Goal: Browse casually

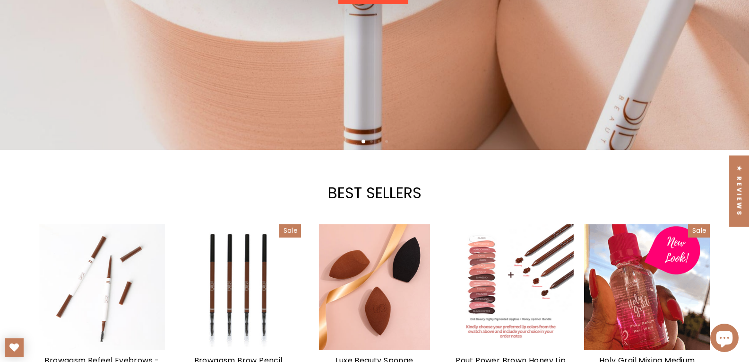
scroll to position [331, 0]
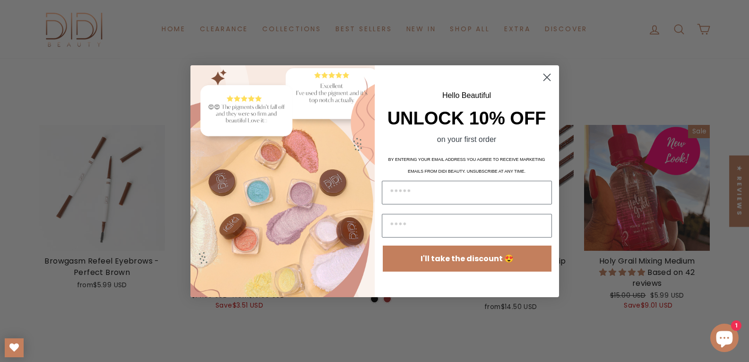
click at [546, 79] on circle "Close dialog" at bounding box center [547, 77] width 16 height 16
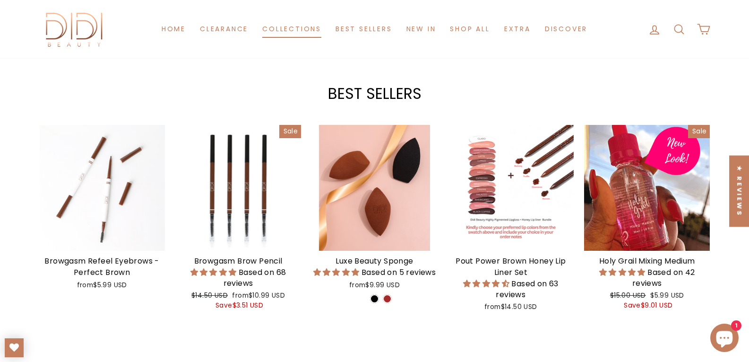
click at [299, 30] on link "Collections" at bounding box center [291, 28] width 73 height 17
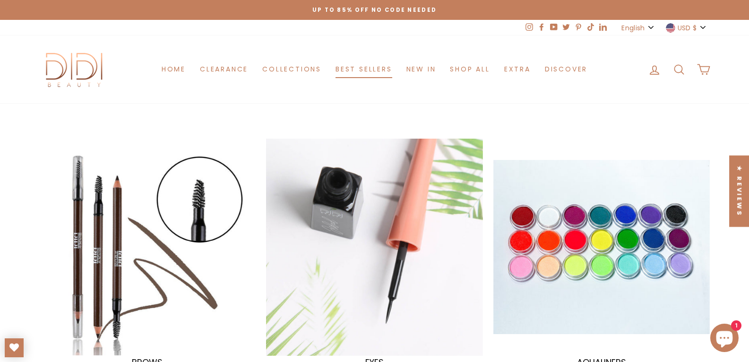
click at [367, 68] on link "Best Sellers" at bounding box center [364, 69] width 71 height 17
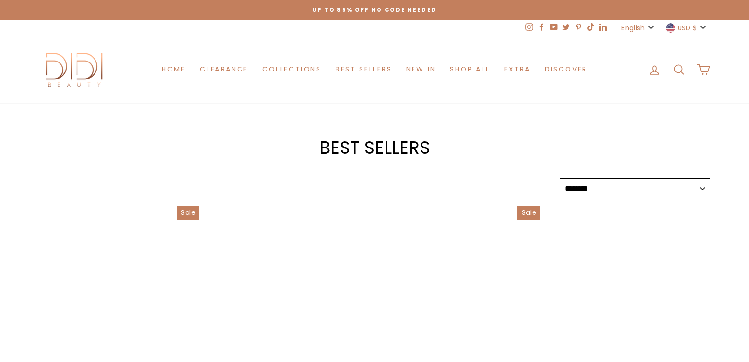
select select "******"
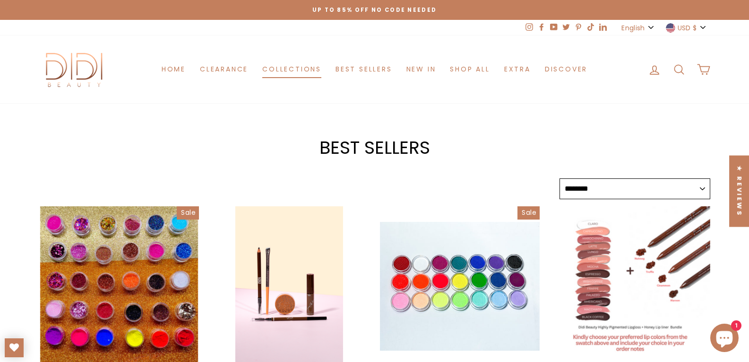
click at [293, 66] on link "Collections" at bounding box center [291, 69] width 73 height 17
